Goal: Information Seeking & Learning: Learn about a topic

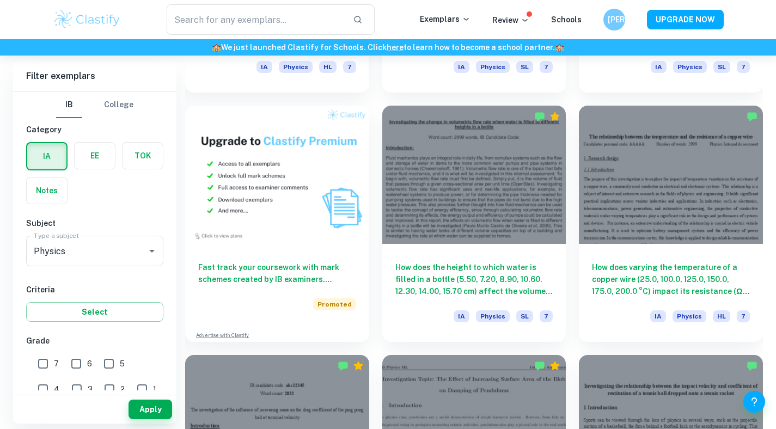
scroll to position [760, 0]
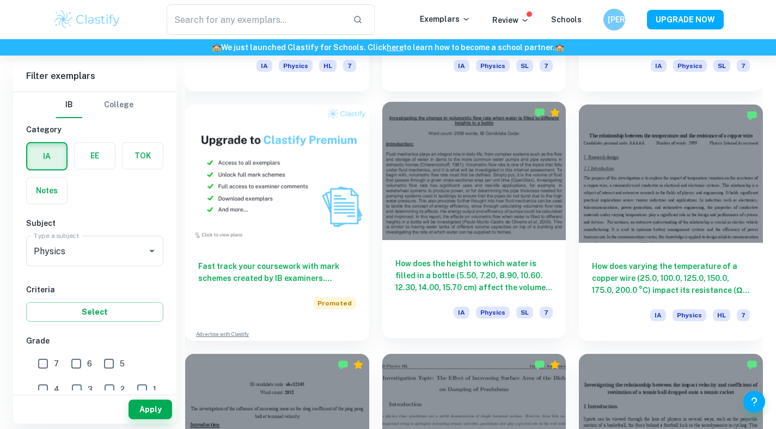
click at [450, 257] on div "How does the height to which water is filled in a bottle (5.50, 7.20, 8.90, 10.…" at bounding box center [474, 289] width 184 height 98
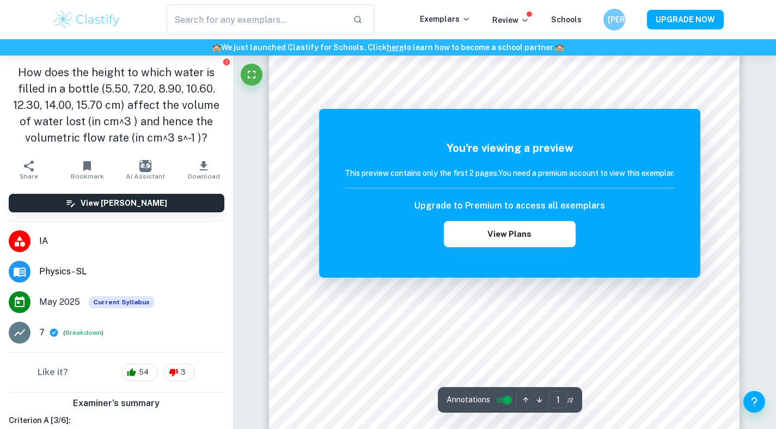
scroll to position [51, 0]
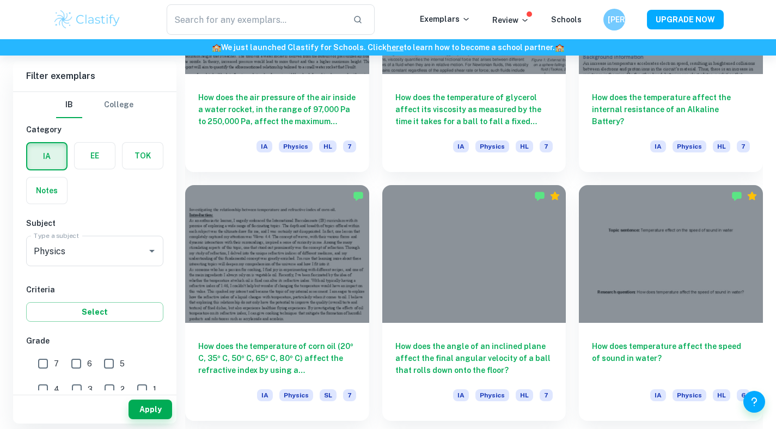
scroll to position [1430, 0]
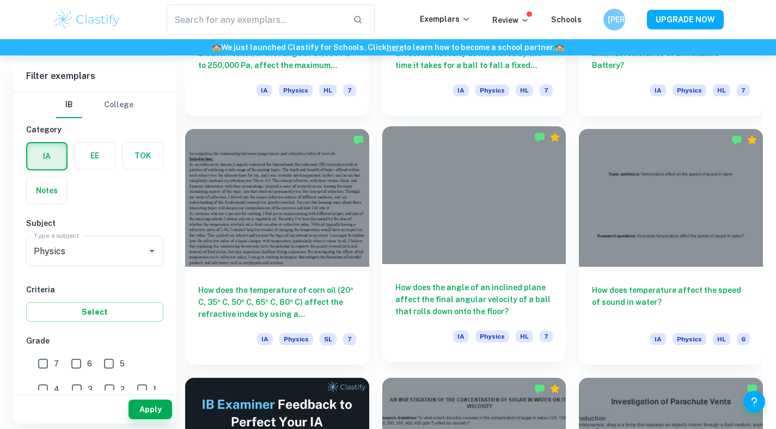
click at [463, 358] on div "How does the angle of an inclined plane affect the final angular velocity of a …" at bounding box center [474, 313] width 184 height 98
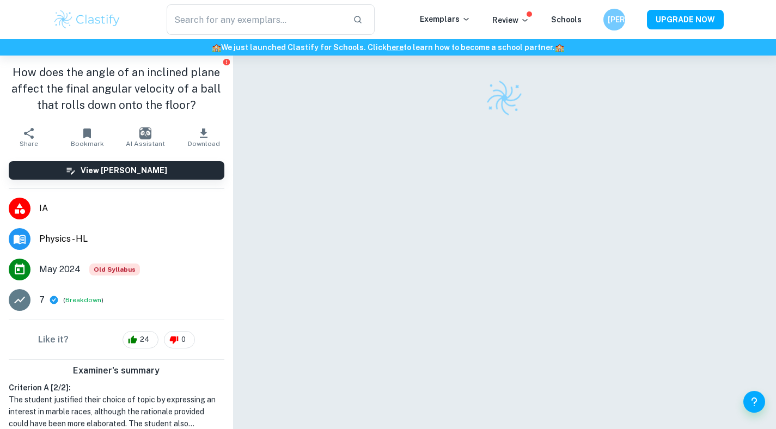
scroll to position [16, 0]
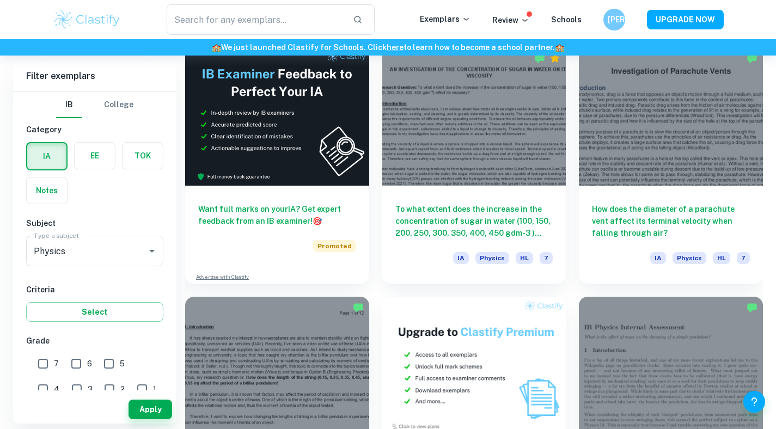
scroll to position [1815, 0]
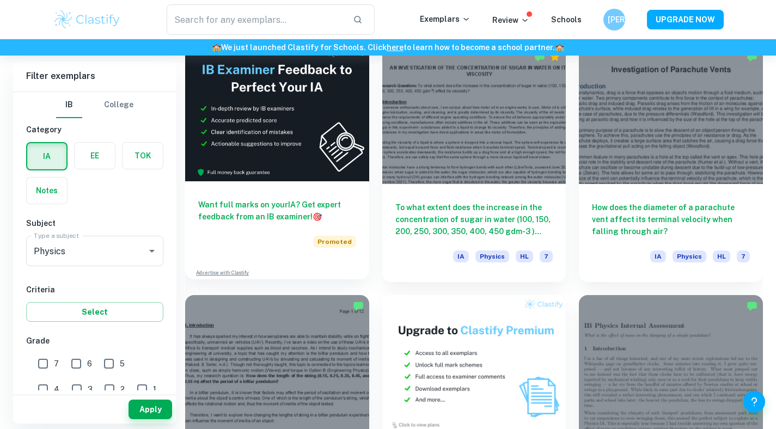
click at [333, 271] on div "Want full marks on your IA ? Get expert feedback from an IB examiner! 🎯 Promote…" at bounding box center [277, 161] width 184 height 236
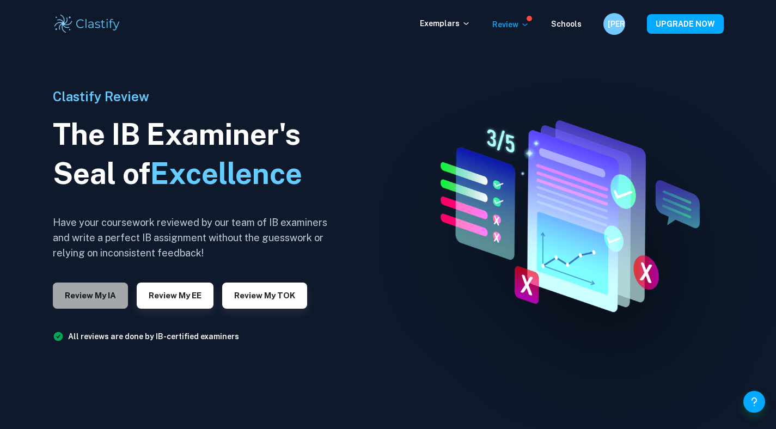
click at [81, 291] on button "Review my IA" at bounding box center [90, 296] width 75 height 26
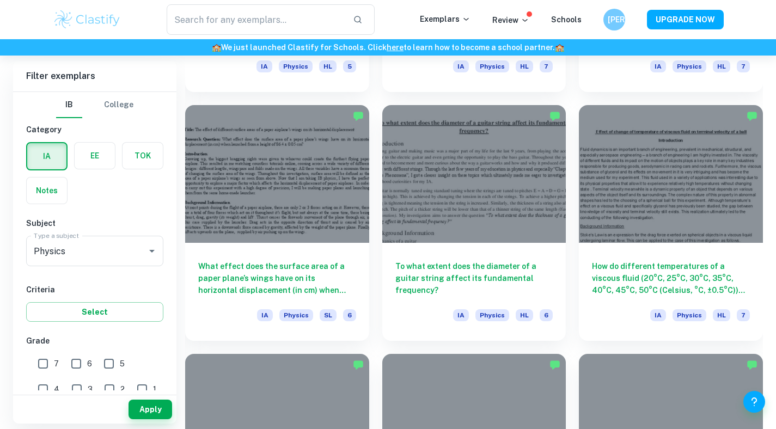
scroll to position [2507, 0]
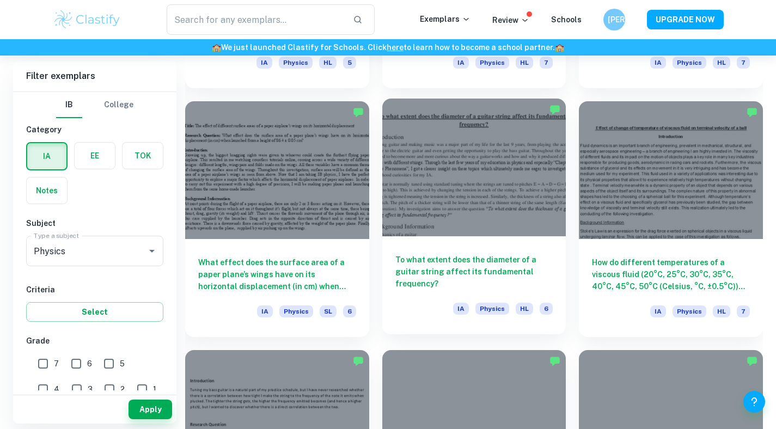
click at [546, 273] on h6 "To what extent does the diameter of a guitar string affect its fundamental freq…" at bounding box center [474, 272] width 158 height 36
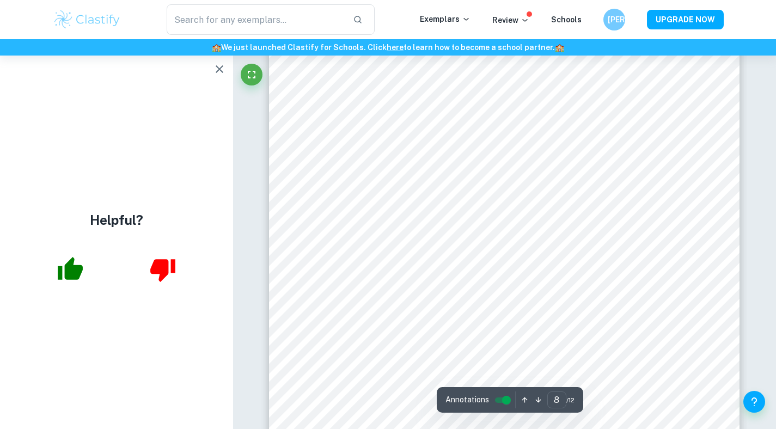
scroll to position [5129, 0]
click at [69, 268] on icon "button" at bounding box center [70, 268] width 25 height 23
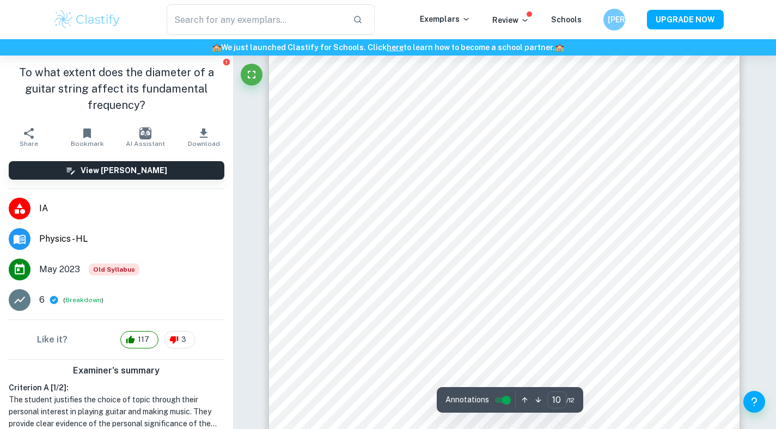
scroll to position [6433, 0]
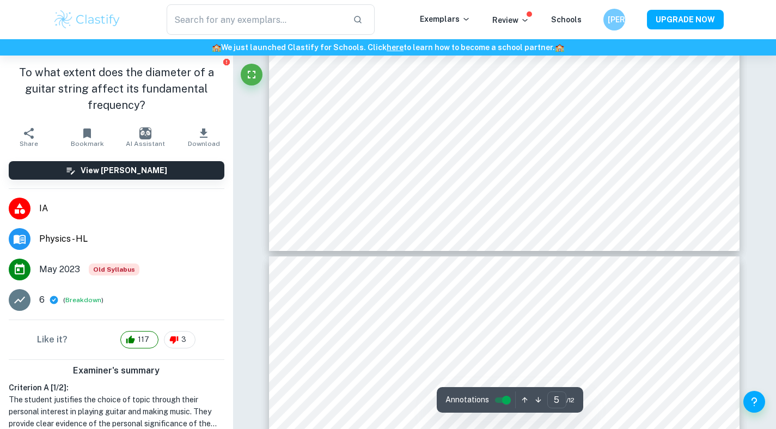
type input "4"
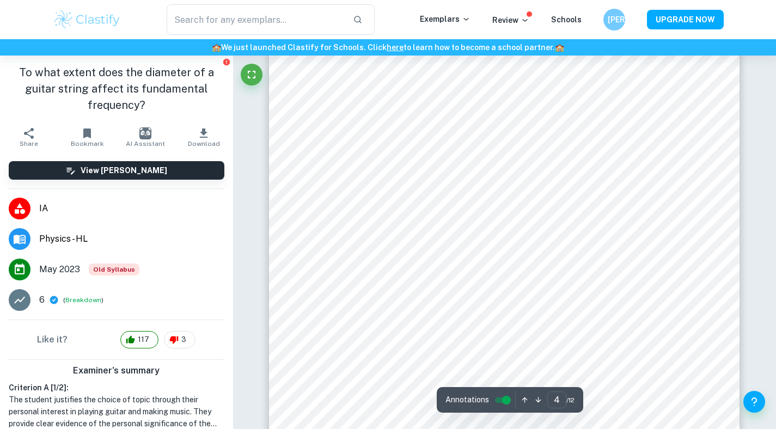
scroll to position [2094, 0]
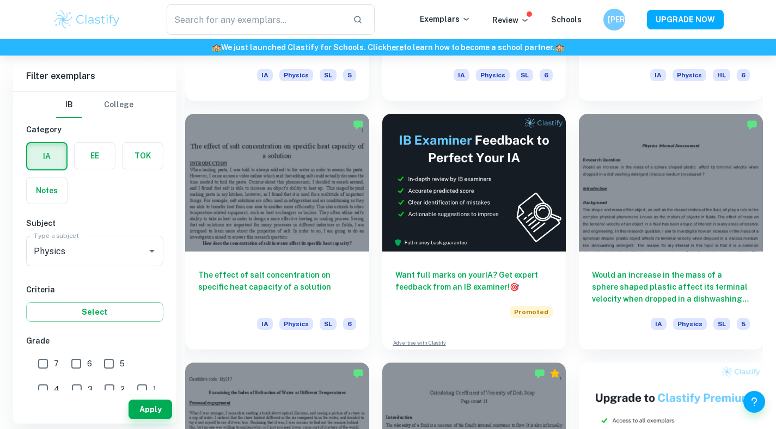
scroll to position [3001, 0]
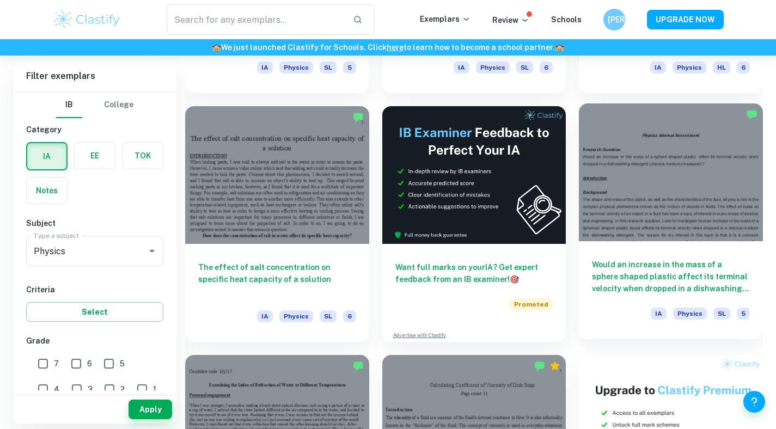
click at [599, 330] on div "Would an increase in the mass of a sphere shaped plastic affect its terminal ve…" at bounding box center [671, 290] width 184 height 98
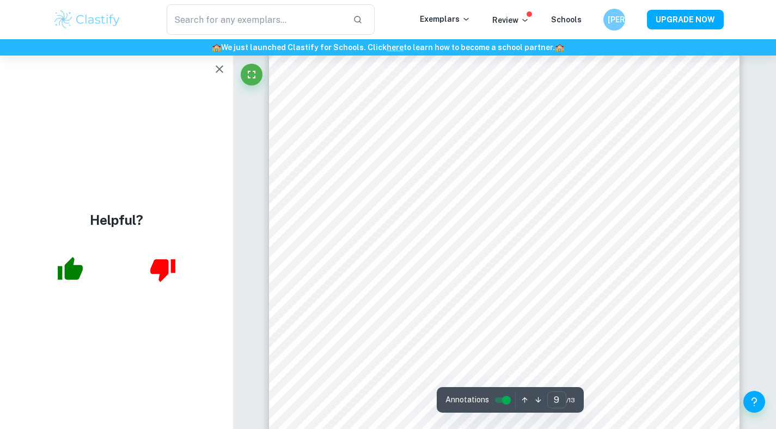
scroll to position [5359, 0]
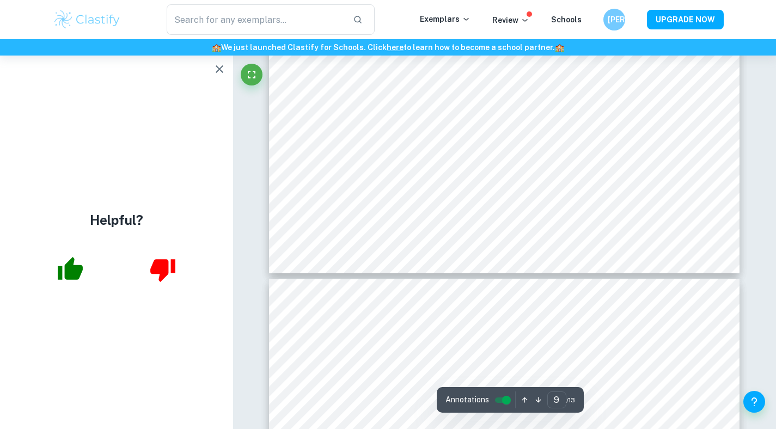
type input "10"
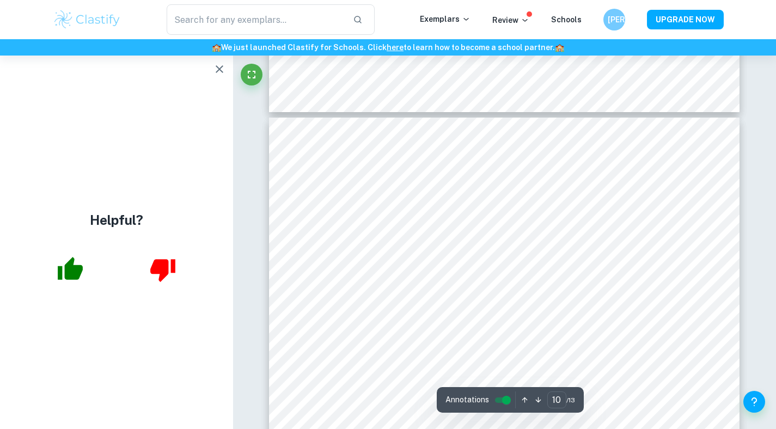
scroll to position [5708, 0]
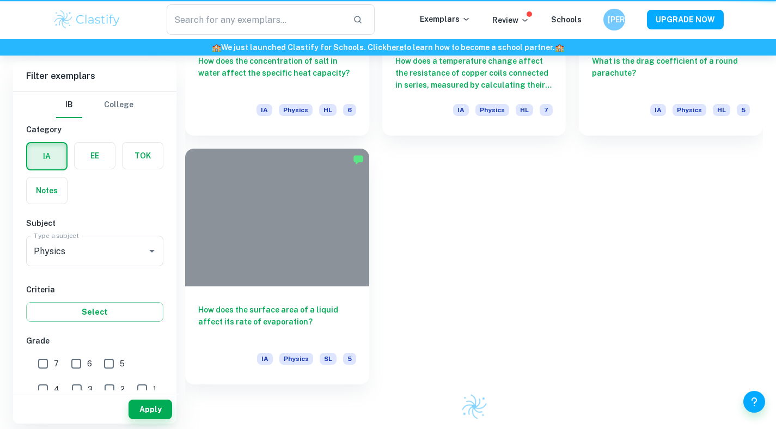
scroll to position [3001, 0]
